Goal: Transaction & Acquisition: Subscribe to service/newsletter

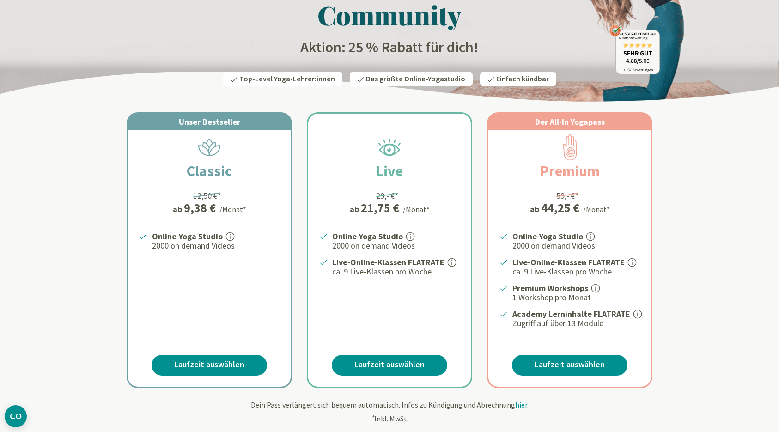
scroll to position [85, 0]
click at [219, 366] on link "Laufzeit auswählen" at bounding box center [210, 364] width 116 height 21
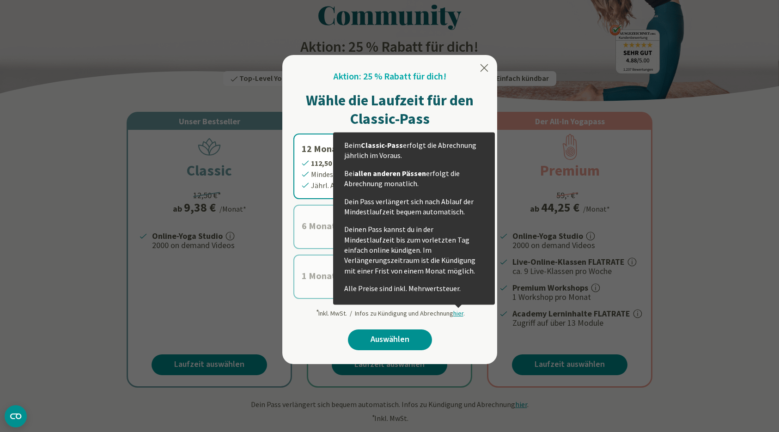
click at [460, 313] on span "hier" at bounding box center [458, 313] width 10 height 8
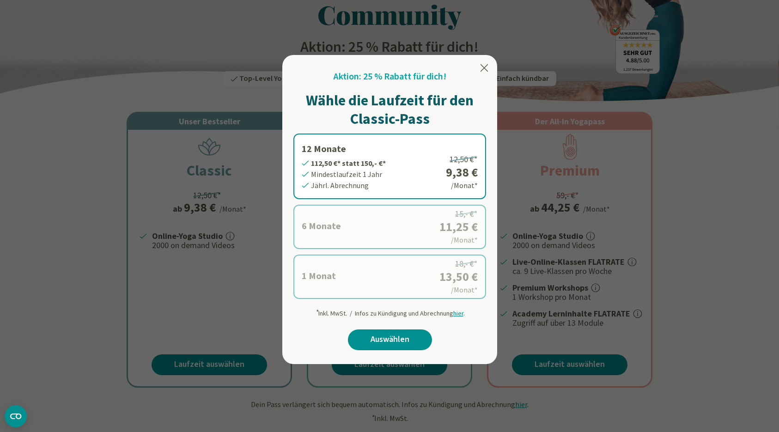
click at [457, 313] on span "hier" at bounding box center [458, 313] width 10 height 8
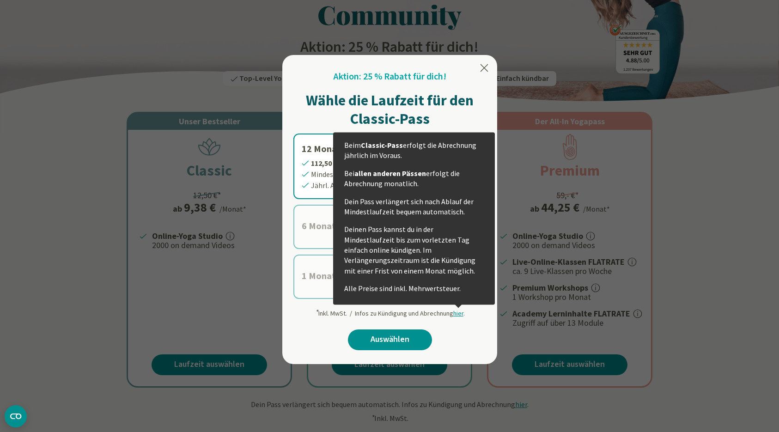
click at [456, 312] on span "hier" at bounding box center [458, 313] width 10 height 8
click at [457, 312] on span "hier" at bounding box center [458, 313] width 10 height 8
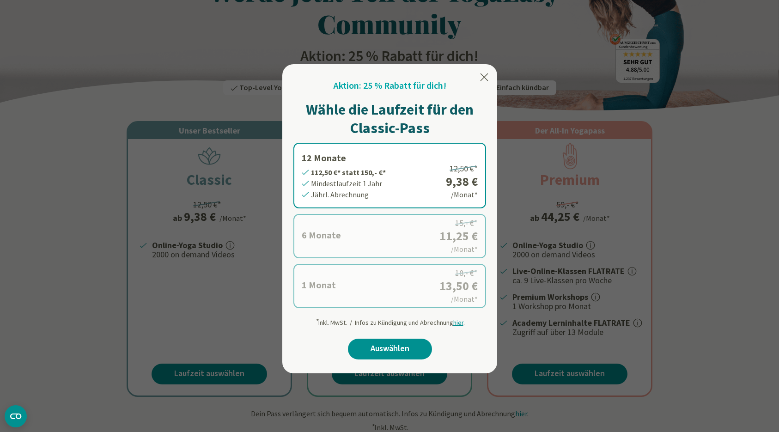
scroll to position [76, 0]
click at [400, 347] on link "Auswählen" at bounding box center [390, 348] width 84 height 21
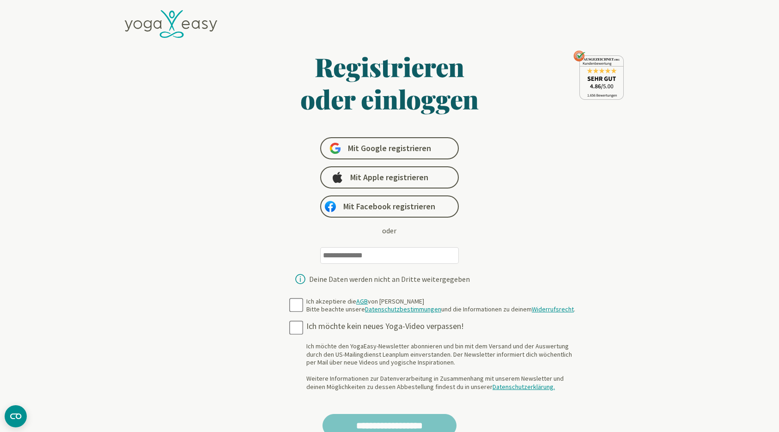
type input "**********"
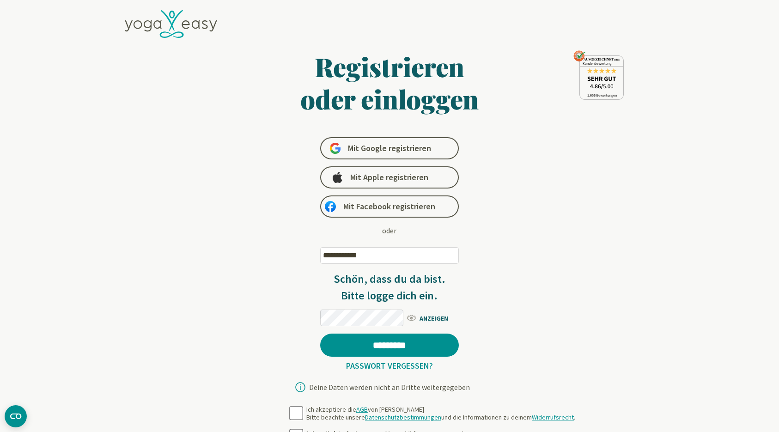
click at [292, 302] on form "**********" at bounding box center [390, 359] width 358 height 619
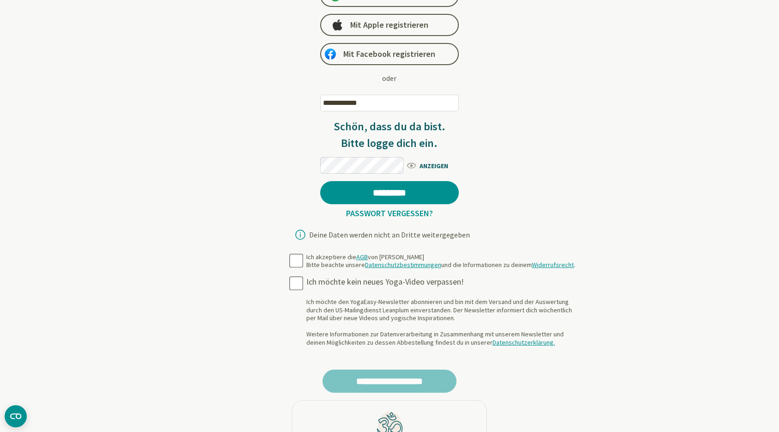
scroll to position [153, 0]
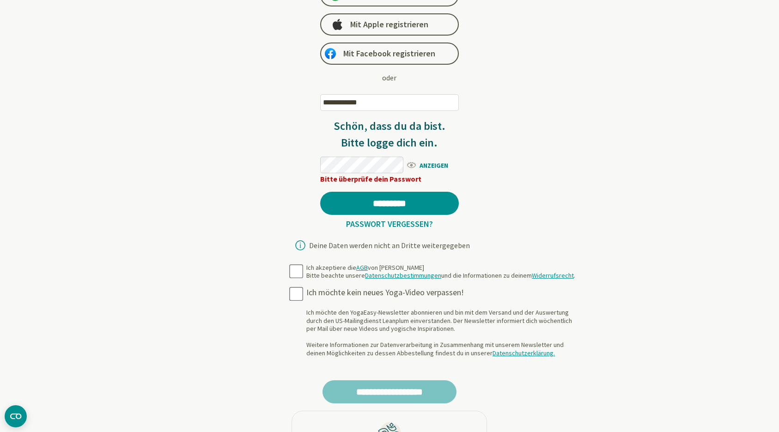
click at [435, 162] on span "ANZEIGEN" at bounding box center [432, 165] width 53 height 12
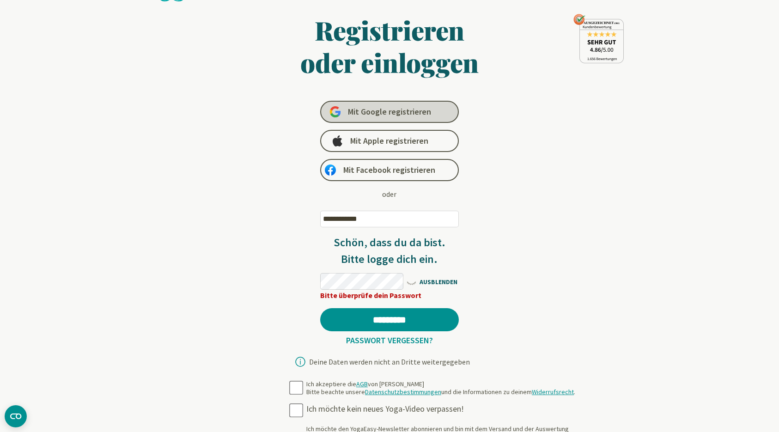
scroll to position [36, 0]
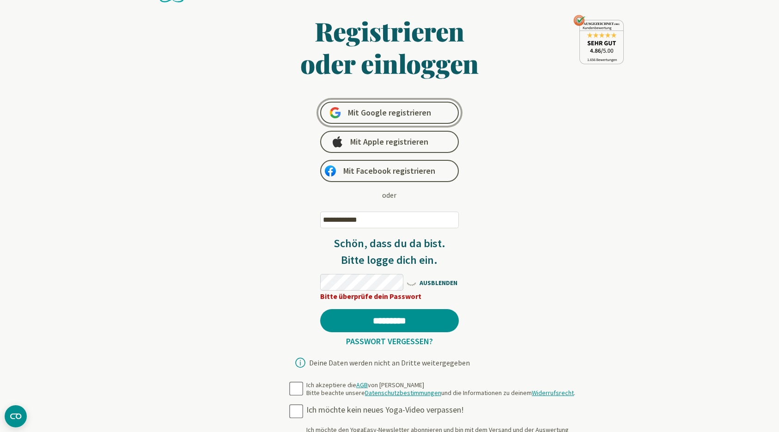
click at [389, 114] on span "Mit Google registrieren" at bounding box center [389, 112] width 83 height 11
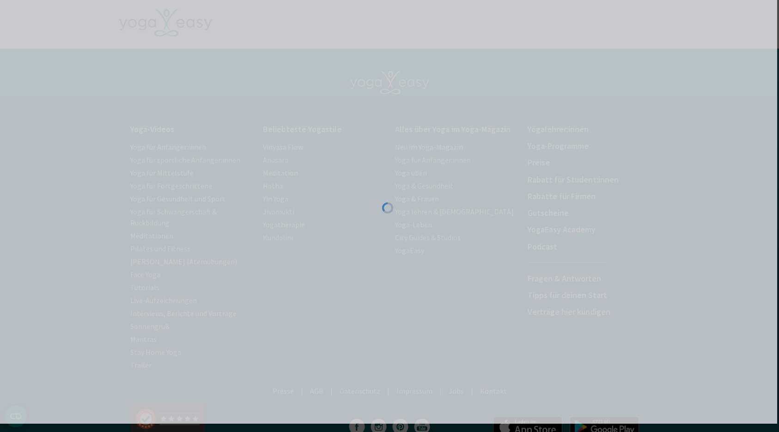
scroll to position [9, 2]
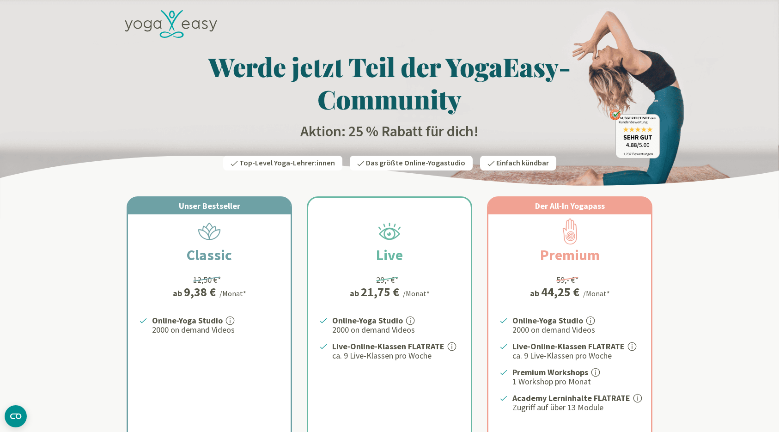
click at [198, 238] on icon at bounding box center [209, 231] width 26 height 26
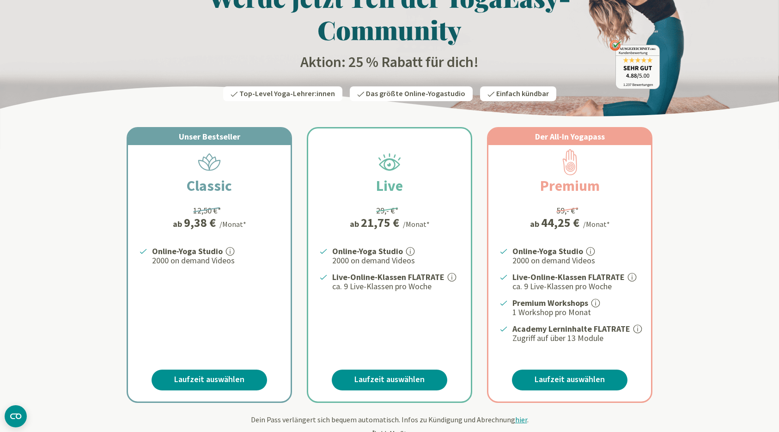
scroll to position [75, 0]
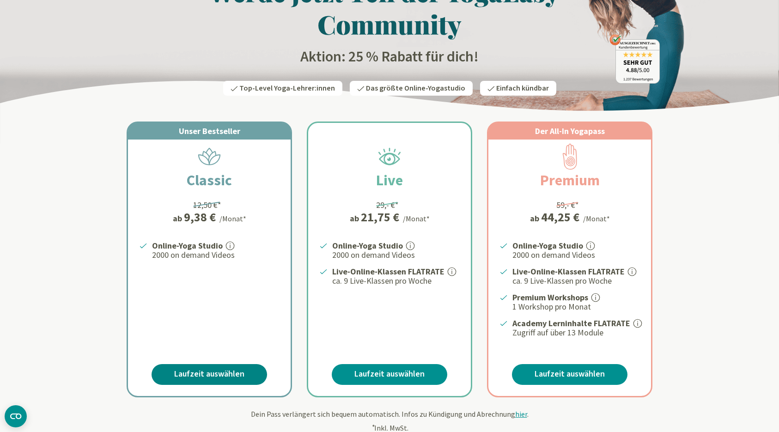
click at [222, 373] on link "Laufzeit auswählen" at bounding box center [210, 374] width 116 height 21
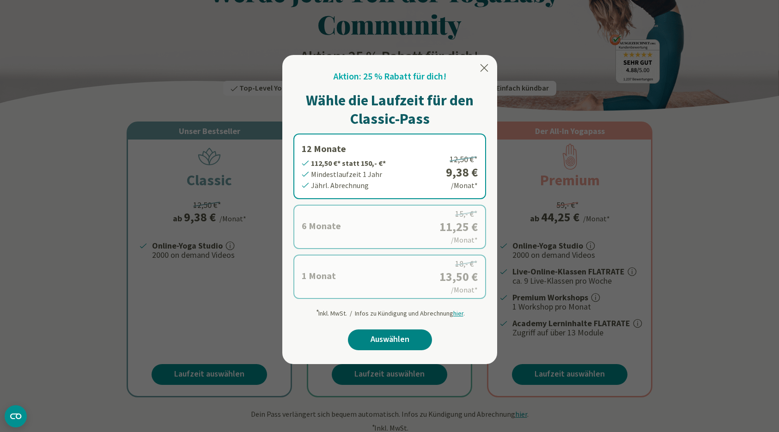
click at [385, 339] on link "Auswählen" at bounding box center [390, 339] width 84 height 21
